Goal: Transaction & Acquisition: Purchase product/service

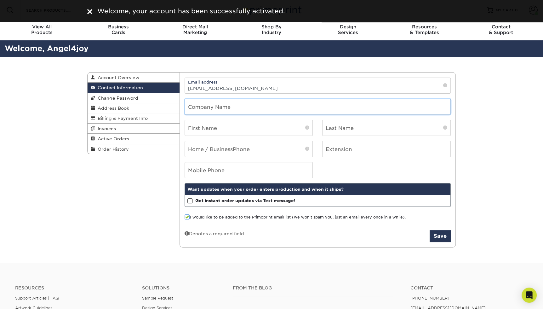
click at [244, 109] on input "text" at bounding box center [318, 106] width 266 height 15
type input "Angel Fritz Art"
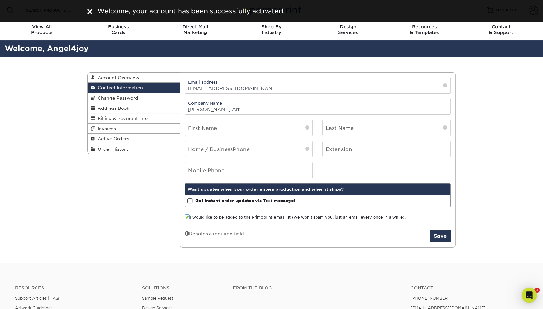
type input "[PERSON_NAME]"
type input "Fritz"
type input "2522562998"
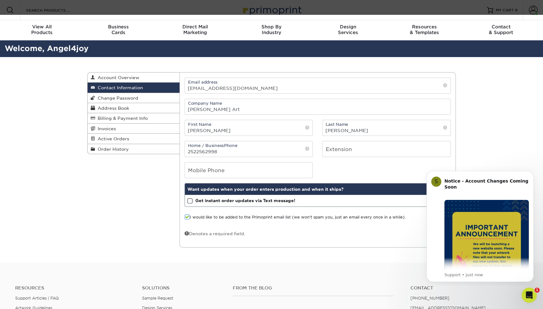
click at [115, 193] on div "Contact Information Account Overview Contact Information Change Password Addres…" at bounding box center [272, 160] width 378 height 206
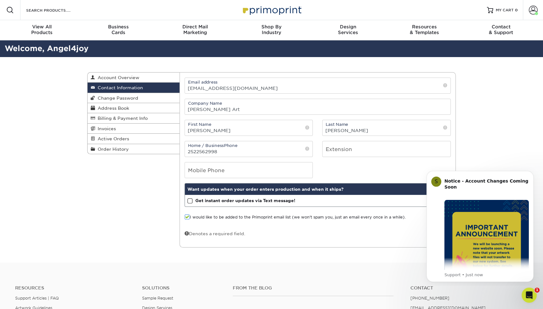
click at [338, 162] on div "Mobile Phone" at bounding box center [318, 170] width 276 height 16
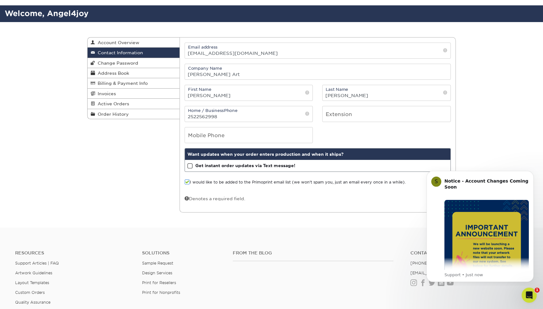
scroll to position [46, 0]
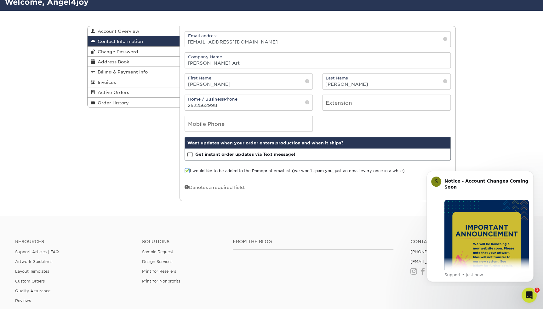
click at [189, 169] on span at bounding box center [187, 171] width 5 height 6
click at [0, 0] on input "I would like to be added to the Primoprint email list (we won't spam you, just …" at bounding box center [0, 0] width 0 height 0
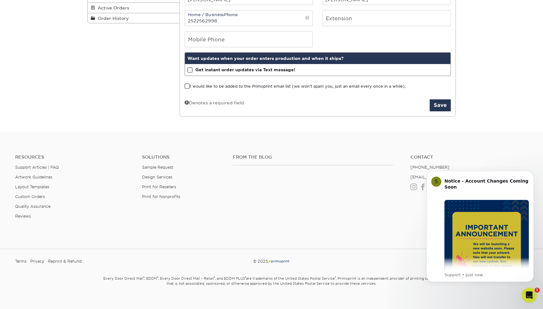
scroll to position [136, 0]
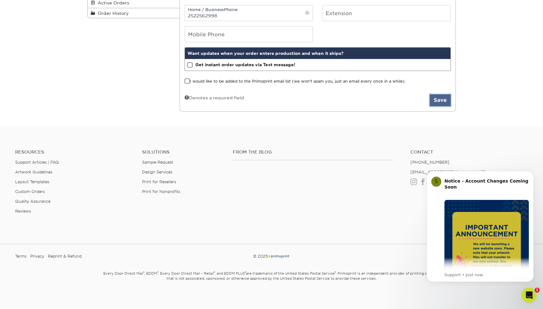
click at [442, 100] on button "Save" at bounding box center [440, 100] width 21 height 12
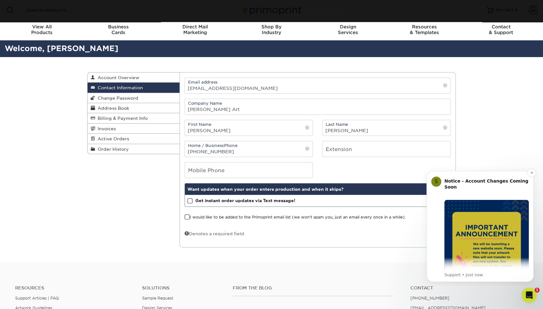
click at [475, 228] on img "Message content" at bounding box center [486, 242] width 84 height 84
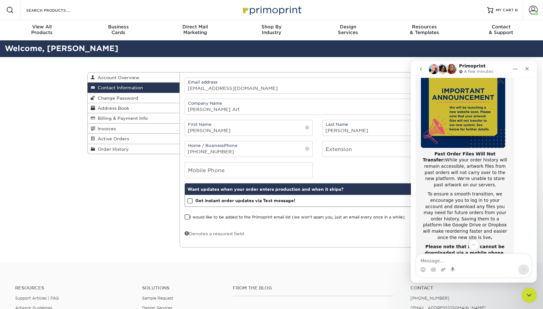
scroll to position [65, 0]
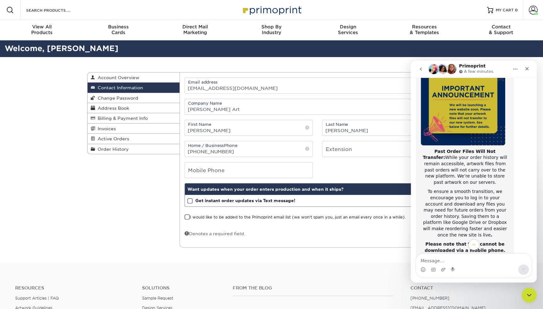
click at [123, 201] on div "Contact Information Account Overview Contact Information Change Password Addres…" at bounding box center [272, 160] width 378 height 206
click at [77, 197] on div "Contact Information Account Overview Contact Information Change Password Addres…" at bounding box center [271, 160] width 543 height 206
click at [171, 204] on div "Contact Information Account Overview Contact Information Change Password Addres…" at bounding box center [272, 160] width 378 height 206
click at [118, 137] on span "Active Orders" at bounding box center [112, 138] width 34 height 5
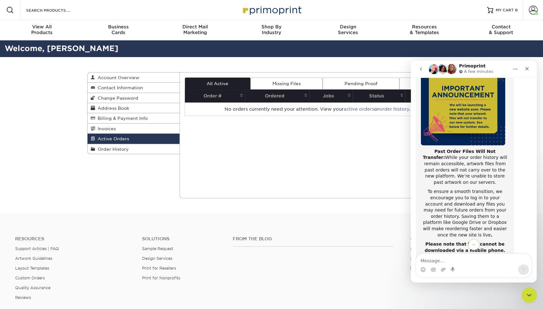
click at [274, 147] on div "Current Orders 0 Active 0 Missing Files" at bounding box center [318, 135] width 276 height 126
click at [527, 69] on icon "Close" at bounding box center [526, 68] width 5 height 5
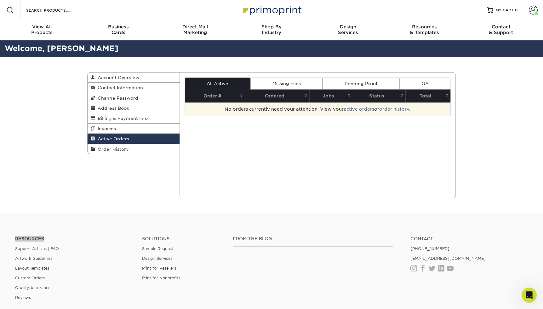
scroll to position [100, 0]
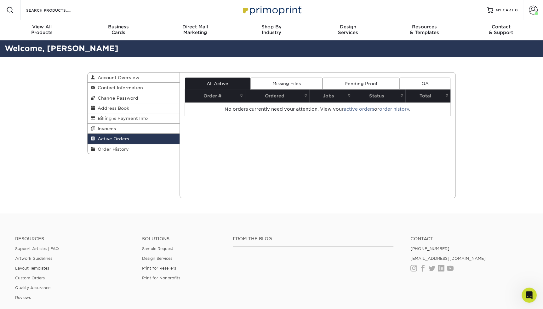
click at [205, 96] on th "Order #" at bounding box center [215, 95] width 60 height 13
click at [277, 83] on link "Missing Files" at bounding box center [286, 83] width 72 height 12
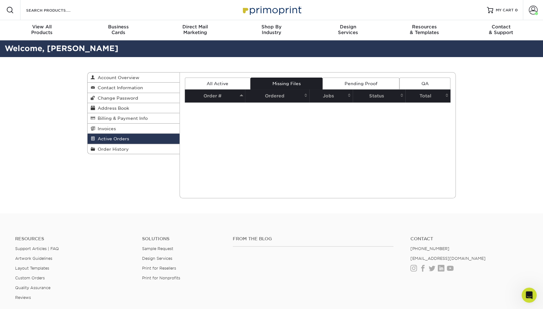
click at [352, 82] on link "Pending Proof" at bounding box center [360, 83] width 77 height 12
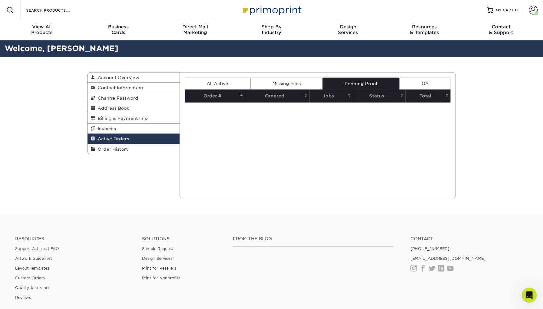
click at [115, 136] on span "Active Orders" at bounding box center [112, 138] width 34 height 5
click at [114, 147] on span "Order History" at bounding box center [112, 148] width 34 height 5
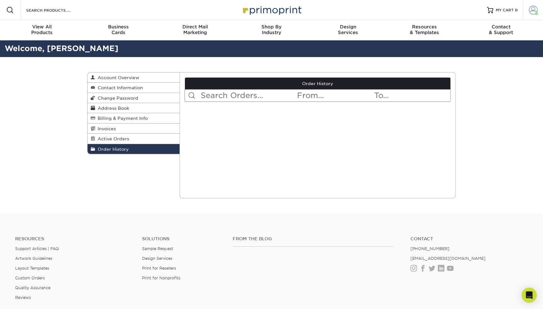
click at [534, 13] on span at bounding box center [533, 10] width 9 height 9
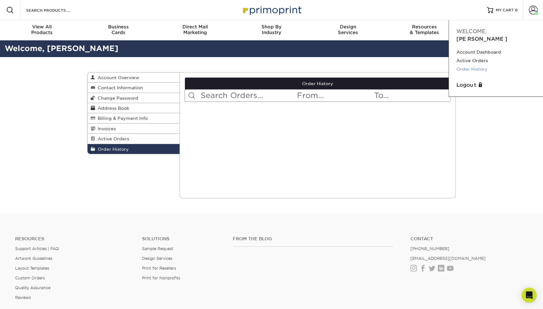
click at [466, 65] on link "Order History" at bounding box center [495, 69] width 79 height 9
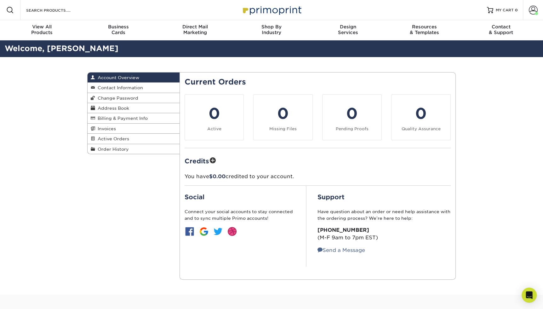
click at [95, 191] on div "Account Overview Account Overview Contact Information Change Password Address B…" at bounding box center [272, 175] width 378 height 237
click at [111, 146] on span "Order History" at bounding box center [112, 148] width 34 height 5
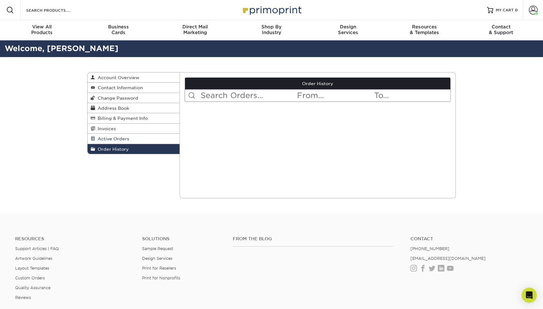
click at [111, 138] on span "Active Orders" at bounding box center [112, 138] width 34 height 5
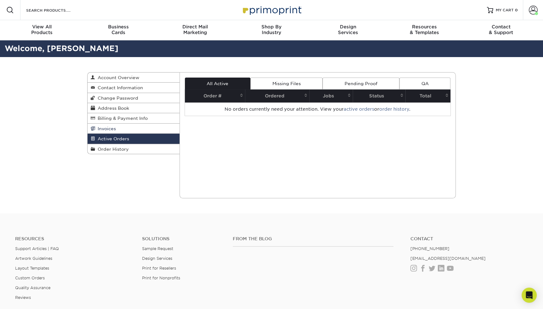
click at [111, 127] on span "Invoices" at bounding box center [105, 128] width 21 height 5
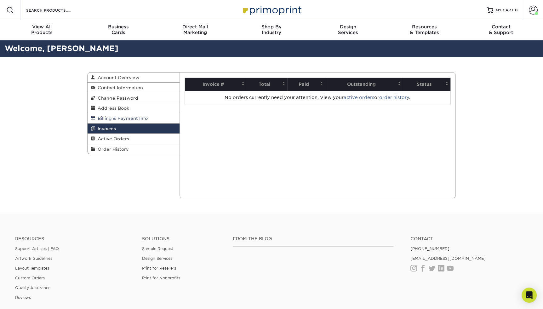
click at [106, 114] on link "Billing & Payment Info" at bounding box center [134, 118] width 92 height 10
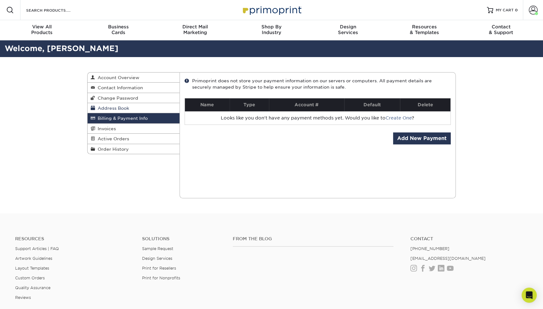
click at [106, 106] on span "Address Book" at bounding box center [112, 107] width 34 height 5
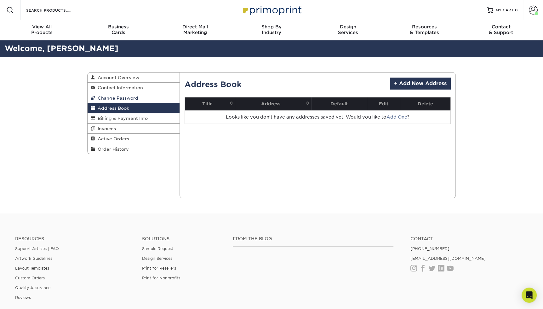
click at [109, 98] on span "Change Password" at bounding box center [116, 97] width 43 height 5
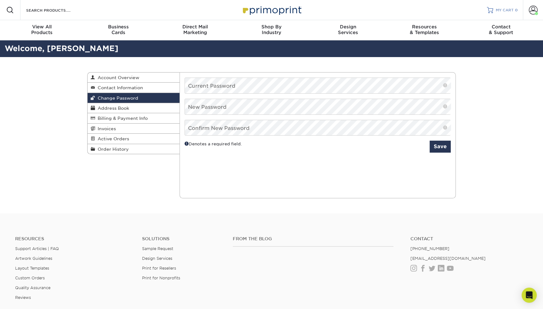
click at [502, 9] on span "MY CART" at bounding box center [505, 10] width 18 height 5
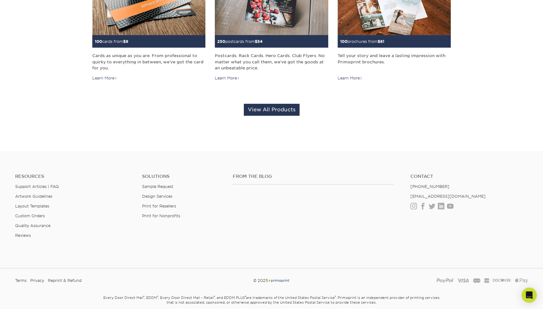
scroll to position [203, 0]
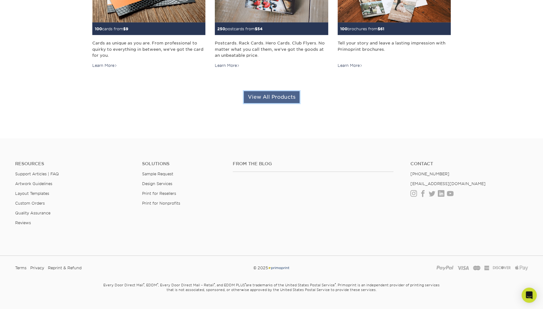
click at [262, 95] on link "View All Products" at bounding box center [272, 97] width 56 height 12
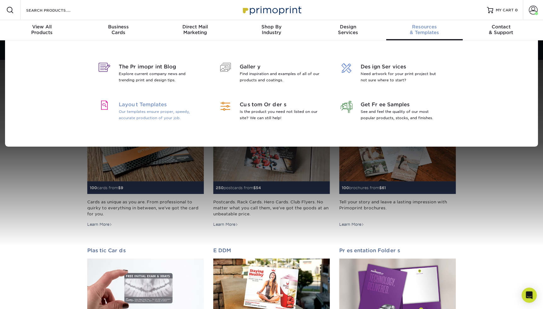
click at [138, 105] on span "Layout Templates" at bounding box center [160, 105] width 82 height 8
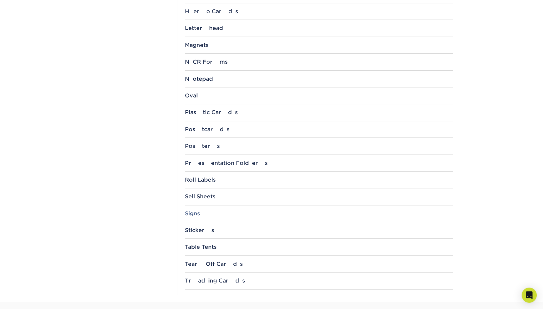
scroll to position [568, 0]
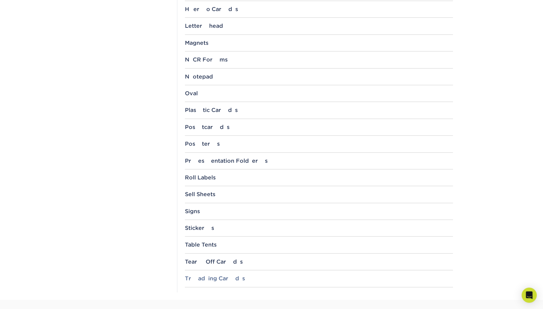
click at [200, 275] on div "Trading Cards" at bounding box center [319, 278] width 268 height 6
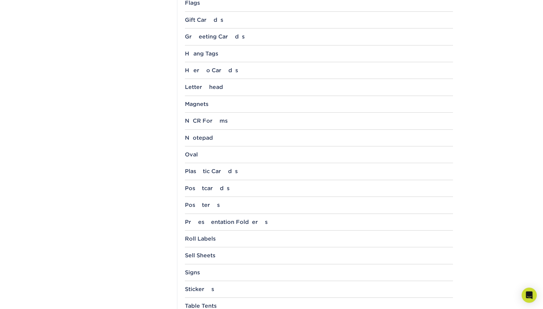
scroll to position [501, 0]
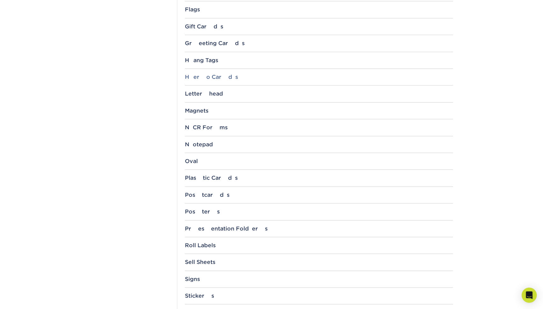
click at [206, 77] on div "Hero Cards" at bounding box center [319, 77] width 268 height 6
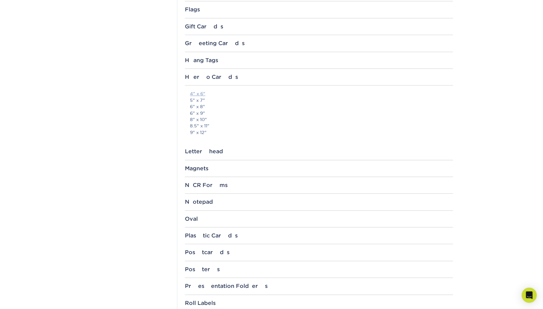
click at [195, 92] on link "4" x 6"" at bounding box center [197, 93] width 15 height 5
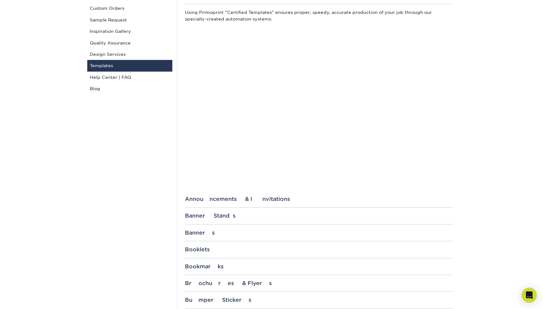
scroll to position [0, 0]
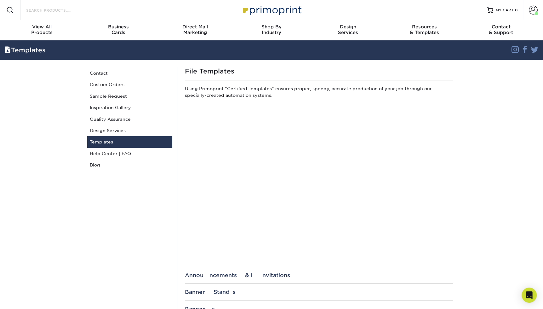
click at [49, 11] on input "Search Products" at bounding box center [56, 10] width 61 height 8
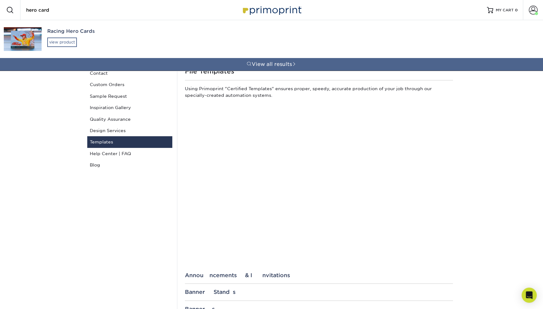
type input "hero card"
click at [61, 41] on div "view product" at bounding box center [62, 41] width 30 height 9
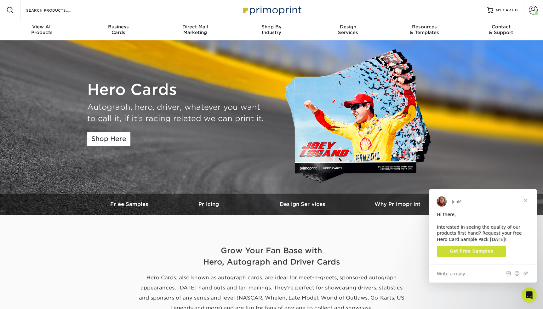
click at [526, 202] on span "Close" at bounding box center [525, 200] width 23 height 23
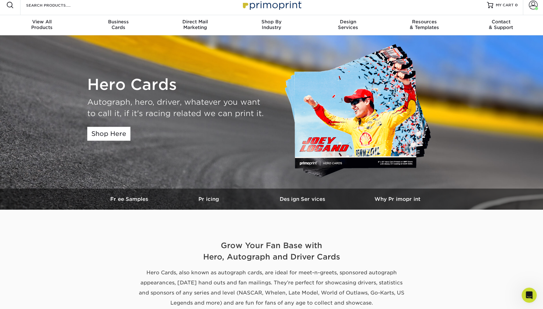
scroll to position [7, 0]
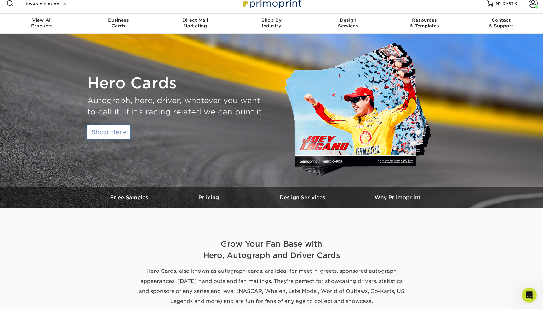
click at [111, 132] on link "Shop Here" at bounding box center [108, 132] width 43 height 14
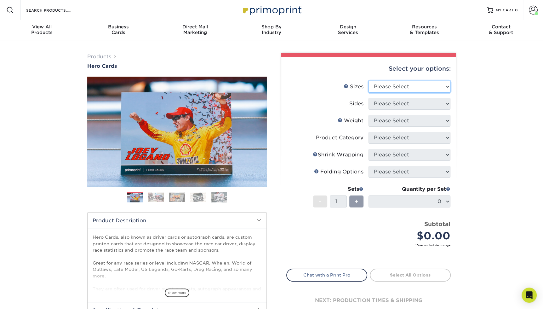
click at [430, 87] on select "Please Select 1.5" x 7" 4" x 6" 5" x 7" 6" x 8" 6" x 8.5" 6" x 9" 7" x 8.5" 7.5…" at bounding box center [409, 87] width 82 height 12
select select "4.00x6.00"
click at [368, 81] on select "Please Select 1.5" x 7" 4" x 6" 5" x 7" 6" x 8" 6" x 8.5" 6" x 9" 7" x 8.5" 7.5…" at bounding box center [409, 87] width 82 height 12
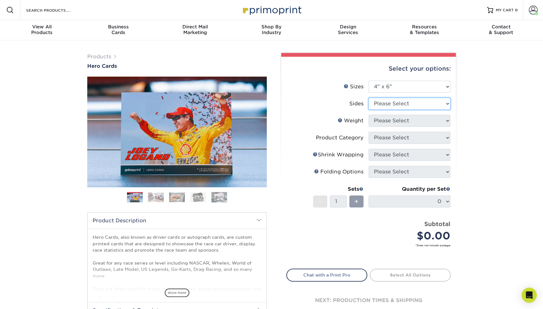
click at [396, 103] on select "Please Select Print Both Sides Print Front Only" at bounding box center [409, 104] width 82 height 12
select select "13abbda7-1d64-4f25-8bb2-c179b224825d"
click at [368, 98] on select "Please Select Print Both Sides Print Front Only" at bounding box center [409, 104] width 82 height 12
click at [409, 120] on select "Please Select 14PT 100LB 16PT" at bounding box center [409, 121] width 82 height 12
select select "16PT"
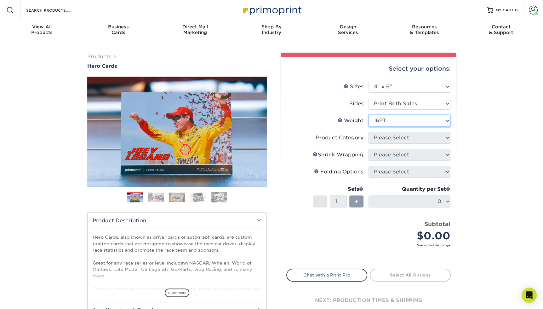
click at [368, 115] on select "Please Select 14PT 100LB 16PT" at bounding box center [409, 121] width 82 height 12
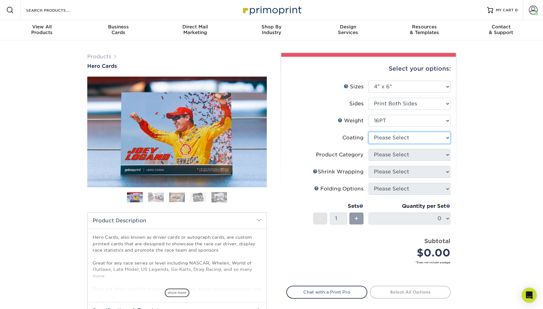
click at [385, 138] on select at bounding box center [409, 138] width 82 height 12
select select "ae367451-b2b8-45df-a344-0f05b6a12993"
click at [368, 132] on select at bounding box center [409, 138] width 82 height 12
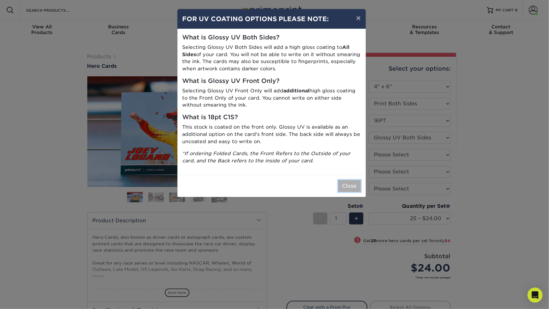
click at [349, 187] on button "Close" at bounding box center [349, 186] width 23 height 12
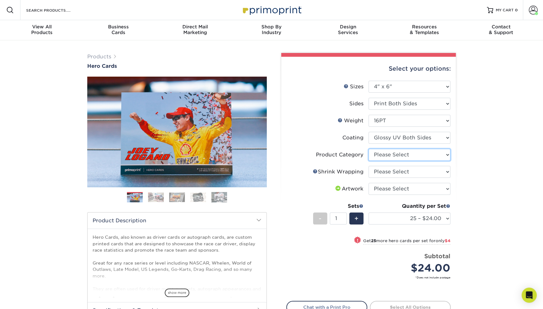
click at [446, 157] on select "Please Select Postcards" at bounding box center [409, 155] width 82 height 12
click at [396, 152] on select "Please Select Postcards" at bounding box center [409, 155] width 82 height 12
select select "9b7272e0-d6c8-4c3c-8e97-d3a1bcdab858"
click at [368, 149] on select "Please Select Postcards" at bounding box center [409, 155] width 82 height 12
click at [400, 171] on select "Please Select No Shrink Wrapping Shrink Wrap 100 Per Package Shrink Wrap 50 Per…" at bounding box center [409, 172] width 82 height 12
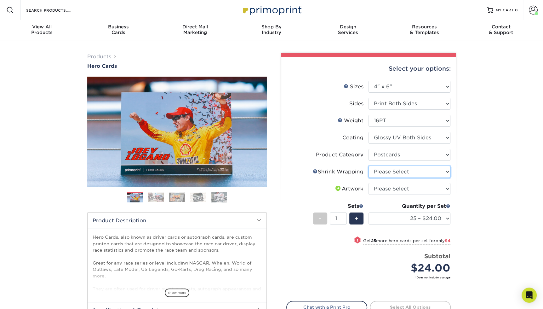
select select "c8749376-e7da-41d0-b3dc-647faf84d907"
click at [368, 166] on select "Please Select No Shrink Wrapping Shrink Wrap 100 Per Package Shrink Wrap 50 Per…" at bounding box center [409, 172] width 82 height 12
click at [421, 186] on select "Please Select I will upload files I need a design - $150" at bounding box center [409, 189] width 82 height 12
select select "upload"
click at [368, 183] on select "Please Select I will upload files I need a design - $150" at bounding box center [409, 189] width 82 height 12
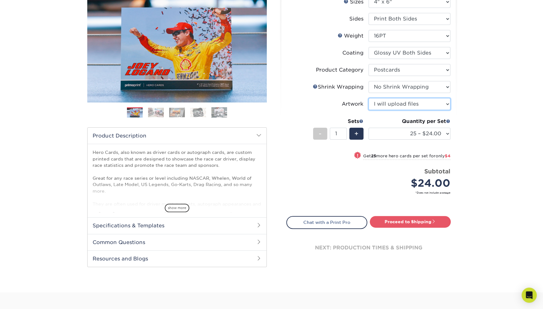
scroll to position [90, 0]
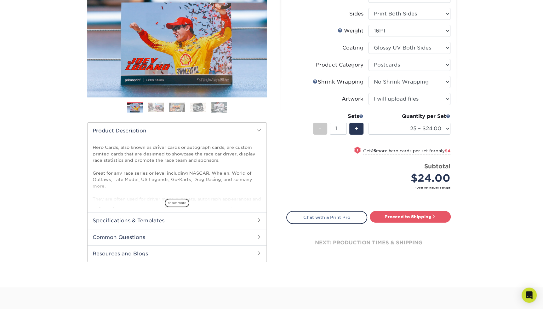
click at [153, 105] on img at bounding box center [156, 107] width 16 height 10
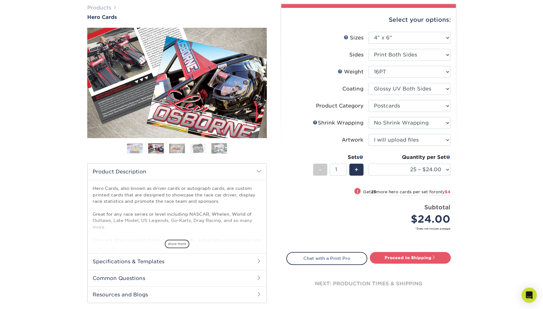
scroll to position [48, 0]
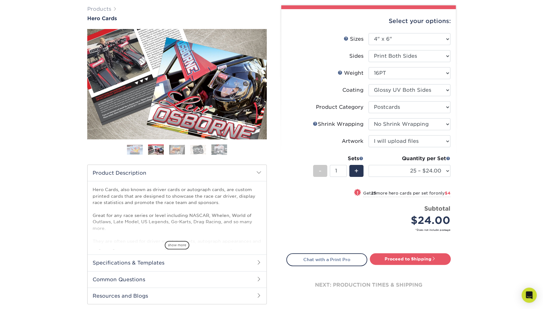
click at [174, 151] on img at bounding box center [177, 150] width 16 height 10
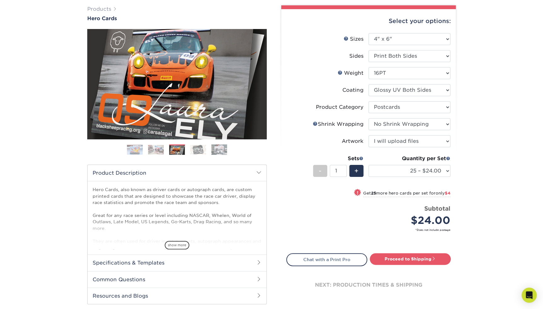
click at [198, 151] on img at bounding box center [198, 150] width 16 height 10
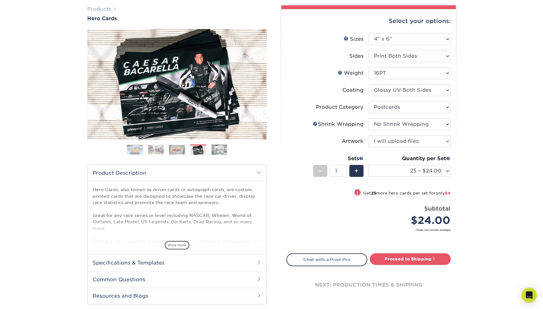
click at [220, 153] on img at bounding box center [219, 149] width 16 height 11
